Goal: Navigation & Orientation: Find specific page/section

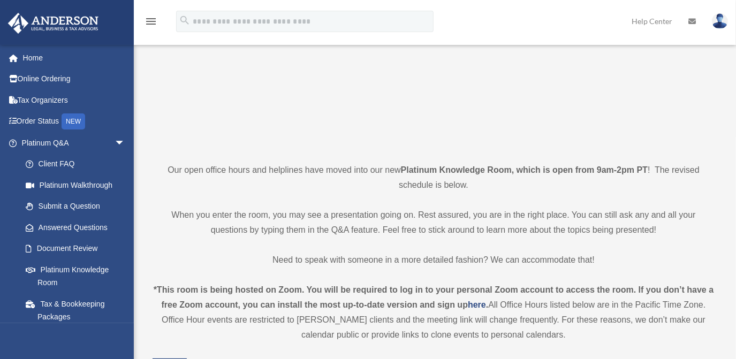
scroll to position [146, 0]
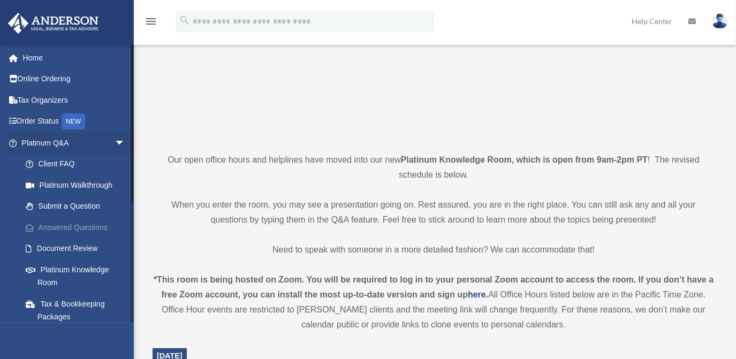
click at [74, 220] on link "Answered Questions" at bounding box center [78, 227] width 126 height 21
click at [68, 245] on link "Document Review" at bounding box center [78, 248] width 126 height 21
click at [63, 118] on link "Order Status NEW" at bounding box center [74, 122] width 134 height 22
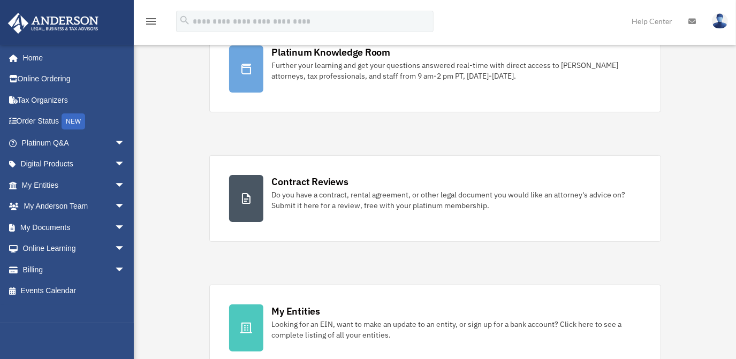
scroll to position [48, 0]
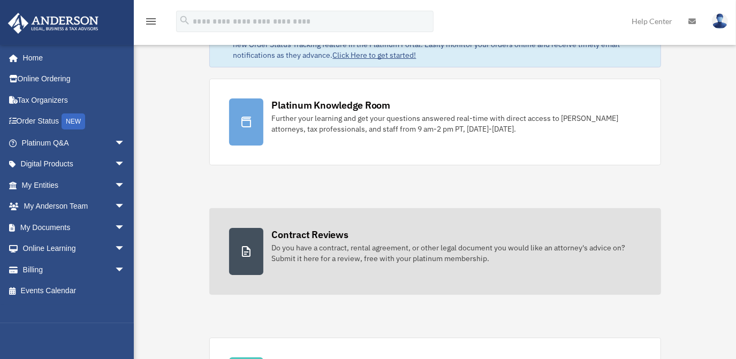
click at [517, 208] on link "Contract Reviews Do you have a contract, rental agreement, or other legal docum…" at bounding box center [435, 251] width 452 height 87
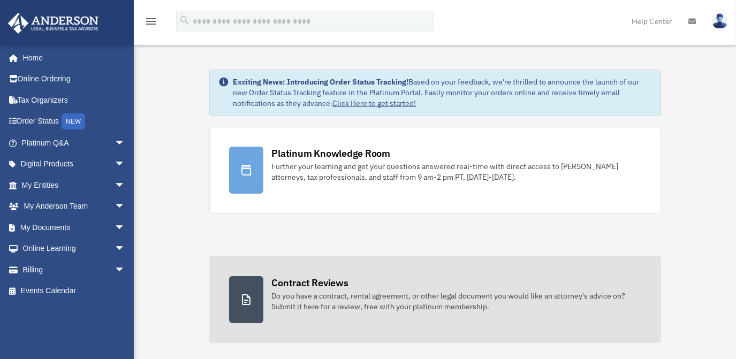
scroll to position [67, 0]
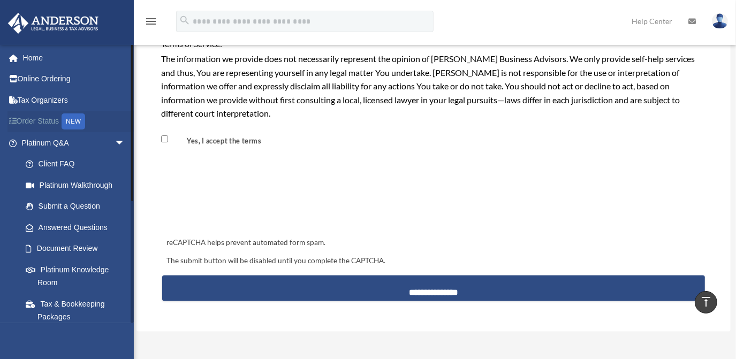
scroll to position [924, 0]
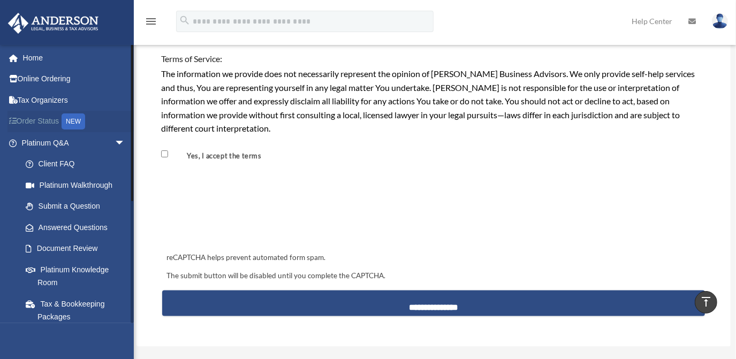
click at [36, 126] on link "Order Status NEW" at bounding box center [74, 122] width 134 height 22
click at [49, 60] on link "Home" at bounding box center [74, 57] width 134 height 21
click at [31, 63] on link "Home" at bounding box center [74, 57] width 134 height 21
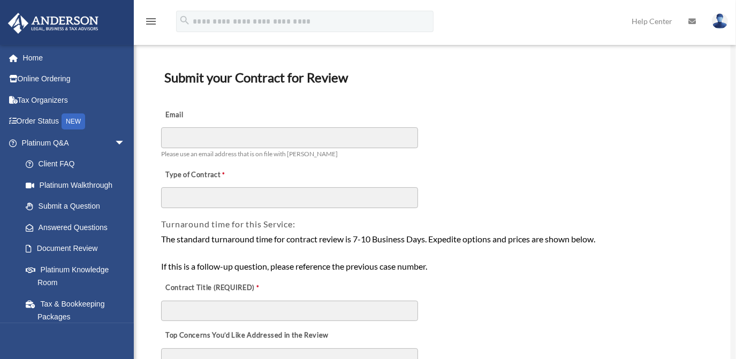
scroll to position [0, 0]
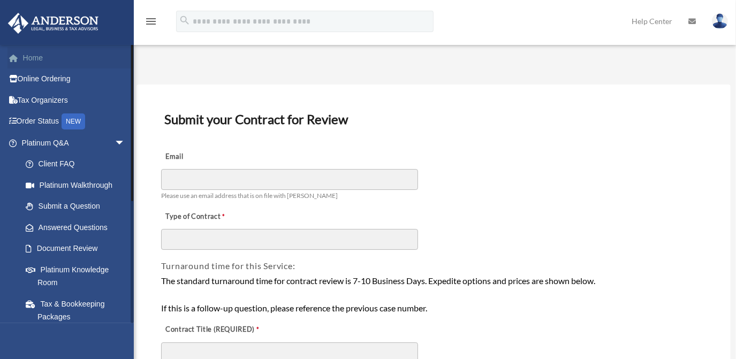
click at [38, 64] on link "Home" at bounding box center [74, 57] width 134 height 21
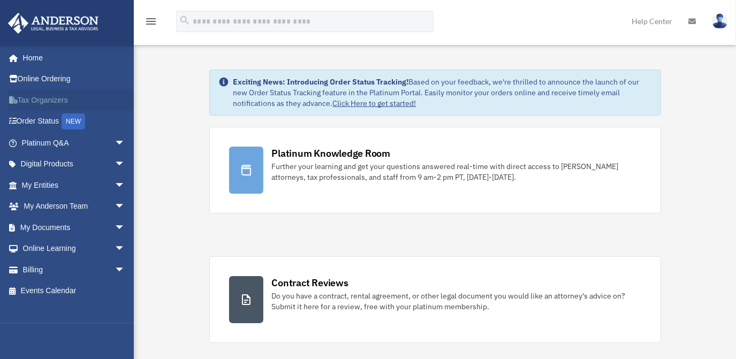
click at [51, 99] on link "Tax Organizers" at bounding box center [74, 99] width 134 height 21
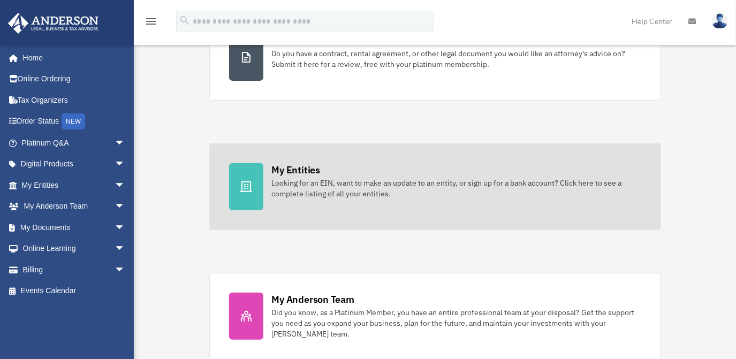
scroll to position [243, 0]
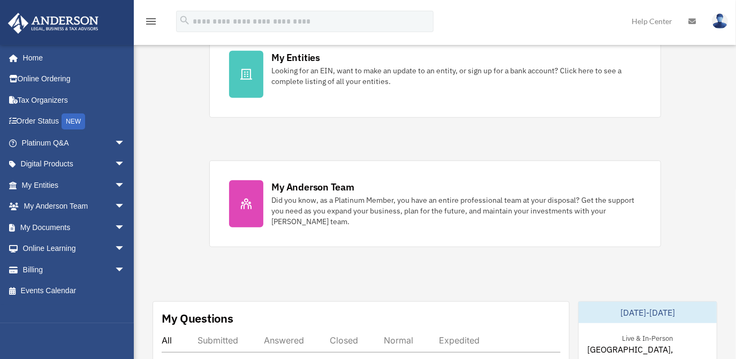
scroll to position [389, 0]
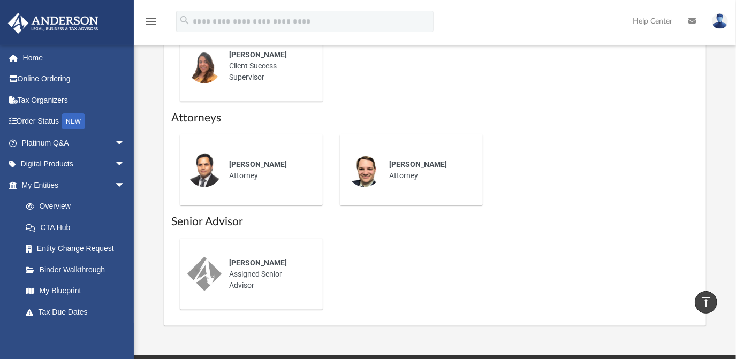
scroll to position [535, 0]
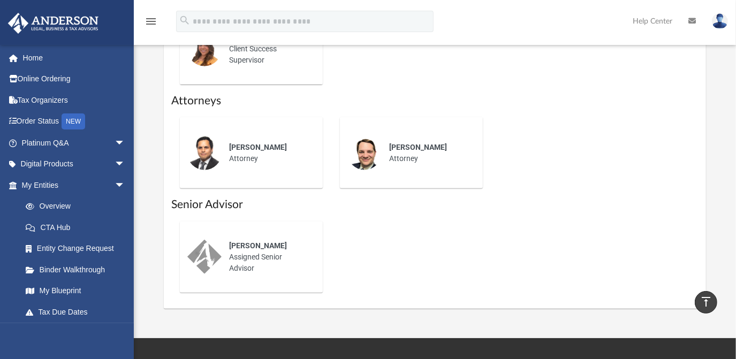
click at [246, 241] on span "[PERSON_NAME]" at bounding box center [258, 245] width 58 height 9
click at [37, 56] on link "Home" at bounding box center [74, 57] width 134 height 21
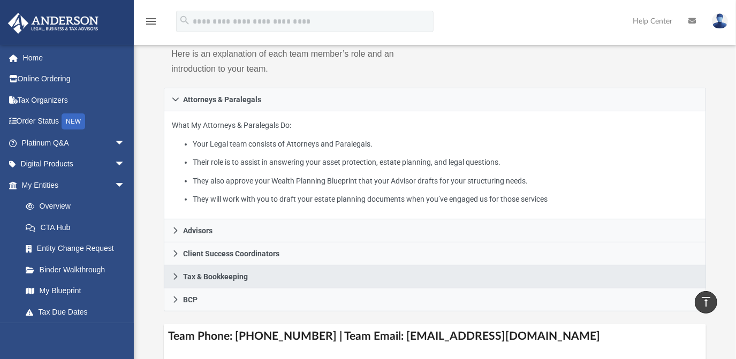
scroll to position [48, 0]
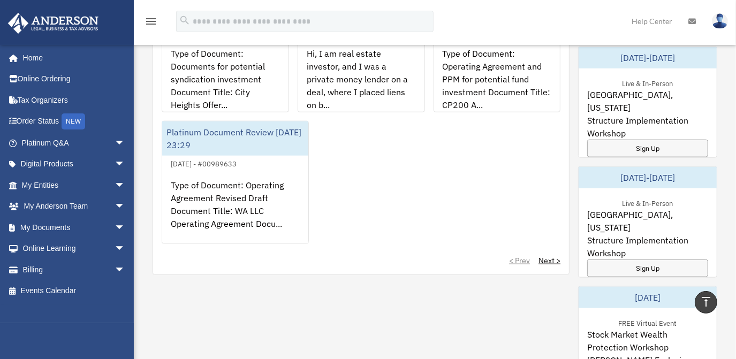
scroll to position [995, 0]
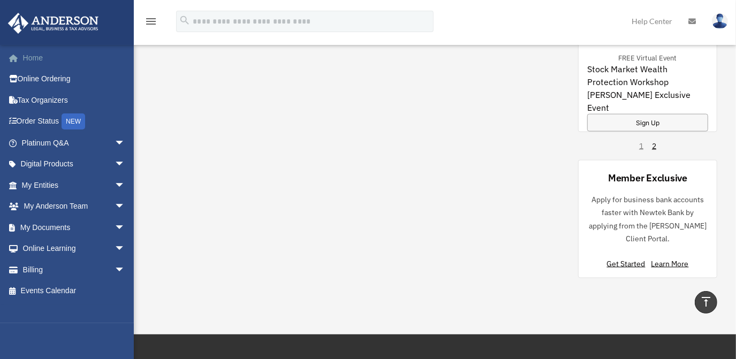
click at [51, 60] on link "Home" at bounding box center [74, 57] width 134 height 21
